Goal: Task Accomplishment & Management: Use online tool/utility

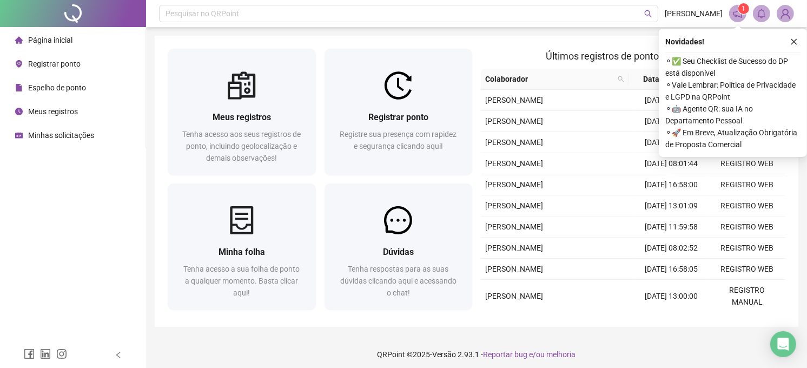
click at [442, 31] on div "Pesquisar no QRPoint [PERSON_NAME] 1 Meus registros Tenha acesso aos seus regis…" at bounding box center [476, 186] width 661 height 373
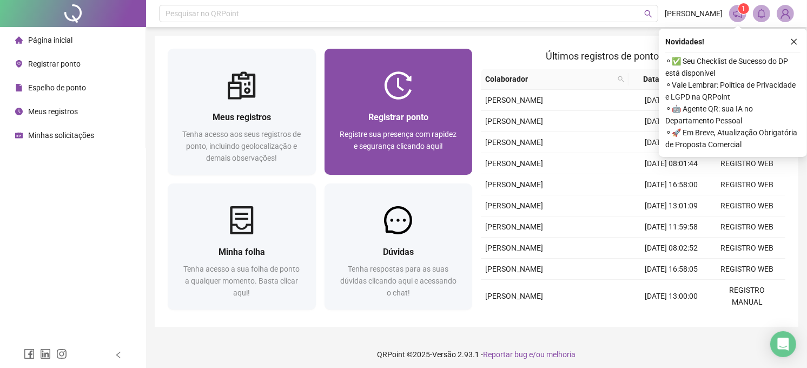
click at [442, 71] on div at bounding box center [398, 85] width 148 height 28
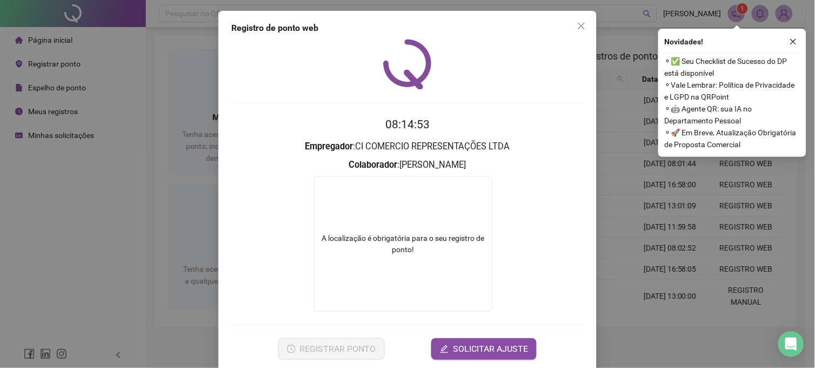
click at [177, 79] on div "Registro de ponto web 08:14:53 Empregador : CI COMERCIO REPRESENTAÇÕES LTDA Col…" at bounding box center [407, 184] width 815 height 368
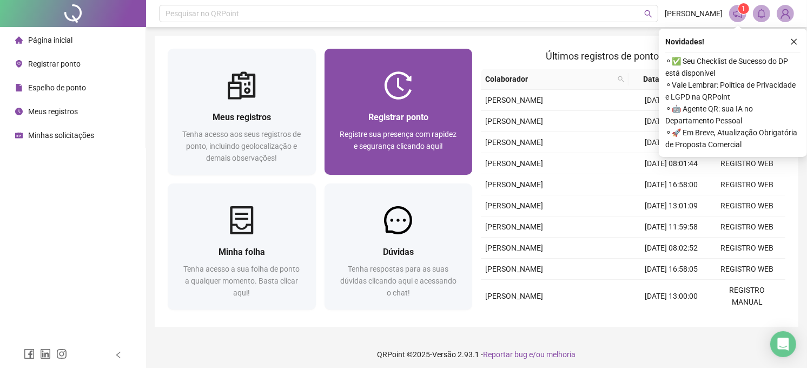
click at [388, 105] on div "Registrar ponto Registre sua presença com rapidez e segurança clicando aqui!" at bounding box center [398, 136] width 148 height 75
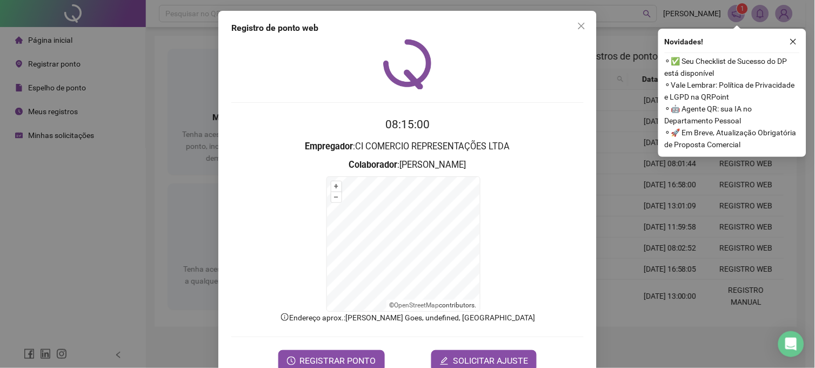
scroll to position [28, 0]
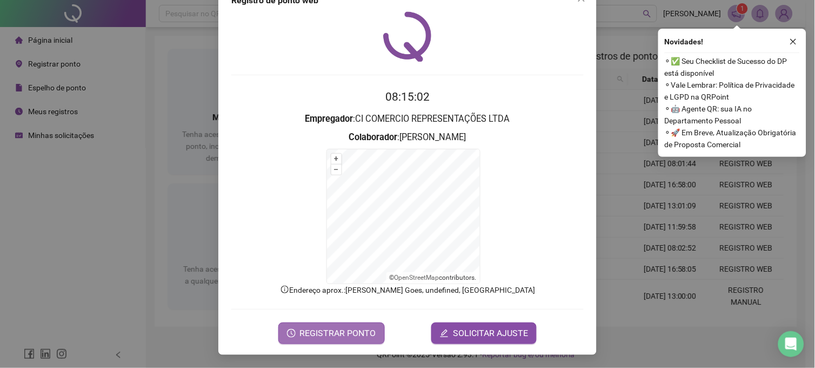
click at [345, 325] on button "REGISTRAR PONTO" at bounding box center [331, 333] width 106 height 22
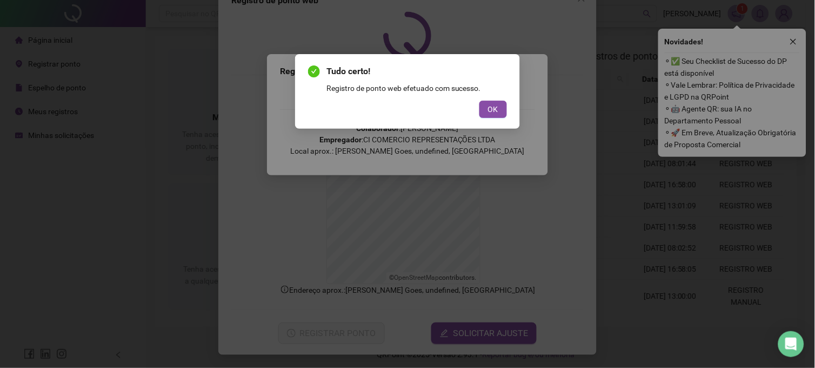
click at [498, 97] on div "Tudo certo! Registro de ponto web efetuado com sucesso. OK" at bounding box center [407, 91] width 199 height 53
click at [498, 109] on span "OK" at bounding box center [493, 109] width 10 height 12
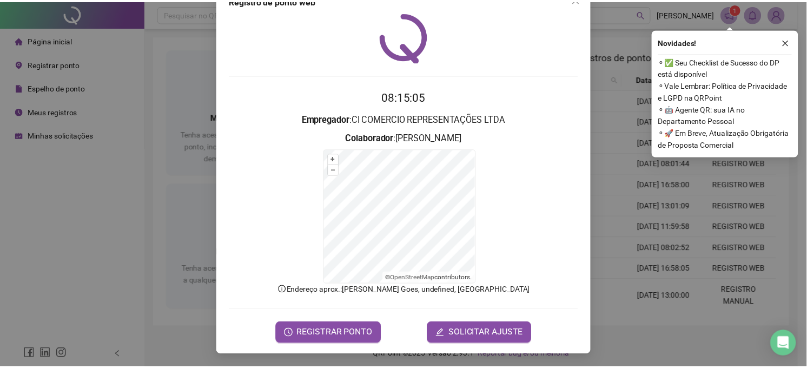
scroll to position [0, 0]
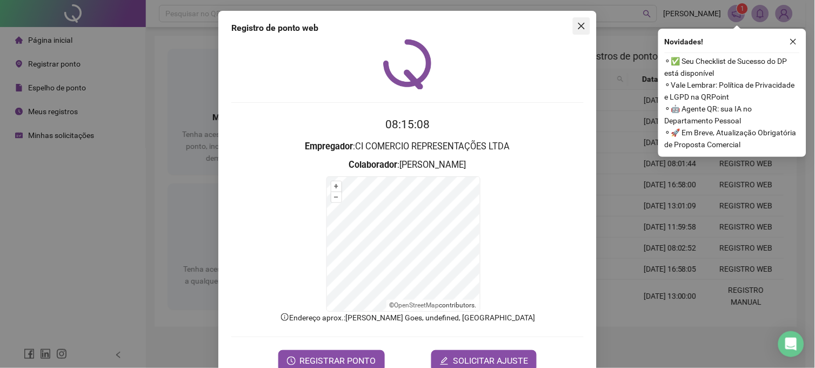
click at [577, 30] on icon "close" at bounding box center [581, 26] width 9 height 9
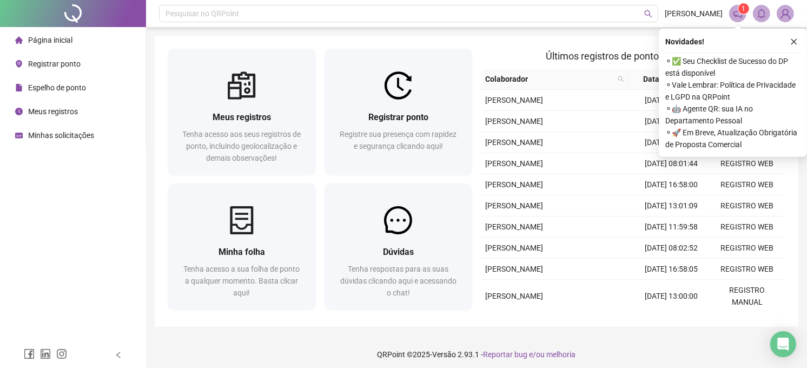
click at [492, 42] on div "Meus registros Tenha acesso aos seus registros de ponto, incluindo geolocalizaç…" at bounding box center [476, 181] width 643 height 291
click at [792, 38] on icon "close" at bounding box center [794, 42] width 8 height 8
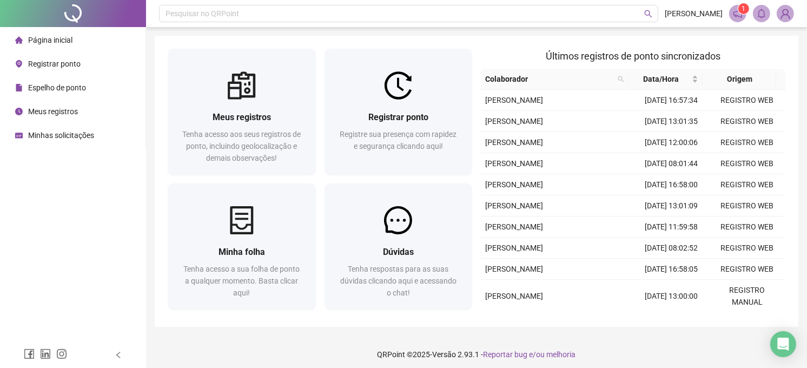
click at [404, 36] on div "Meus registros Tenha acesso aos seus registros de ponto, incluindo geolocalizaç…" at bounding box center [476, 181] width 643 height 291
click at [155, 142] on div "Meus registros Tenha acesso aos seus registros de ponto, incluindo geolocalizaç…" at bounding box center [476, 181] width 643 height 291
click at [98, 276] on div "Página inicial Registrar ponto Espelho de ponto Meus registros Minhas solicitaç…" at bounding box center [73, 171] width 146 height 342
